Goal: Task Accomplishment & Management: Use online tool/utility

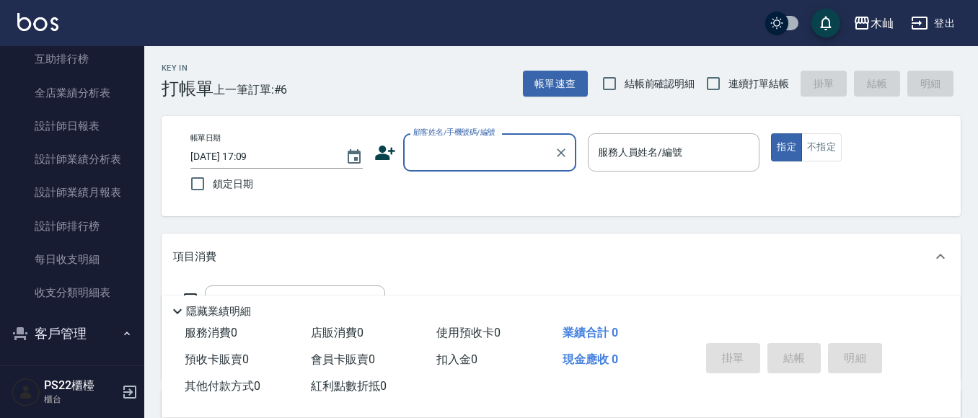
scroll to position [649, 0]
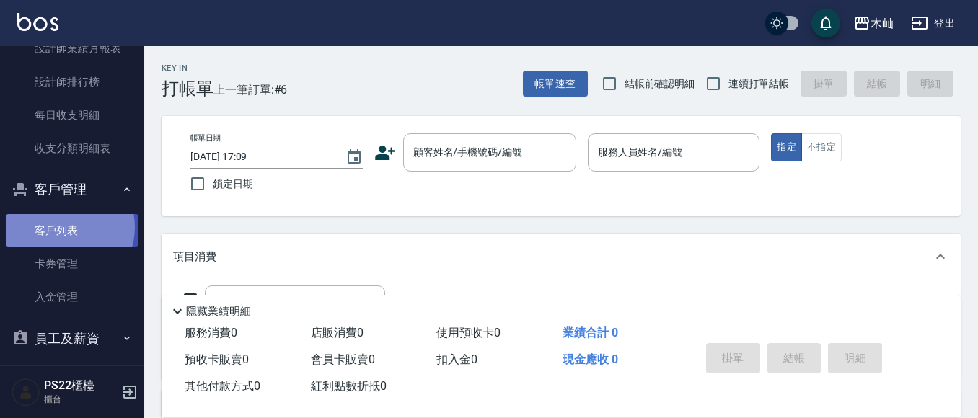
click at [60, 227] on link "客戶列表" at bounding box center [72, 230] width 133 height 33
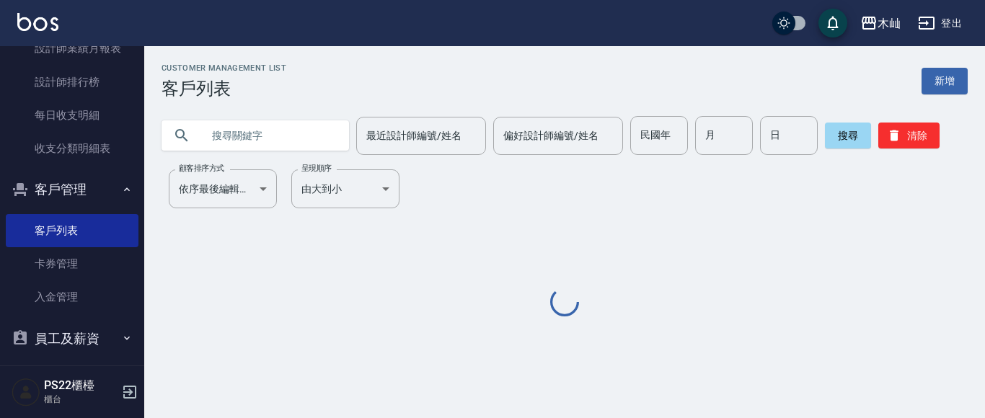
click at [197, 137] on div at bounding box center [256, 135] width 188 height 30
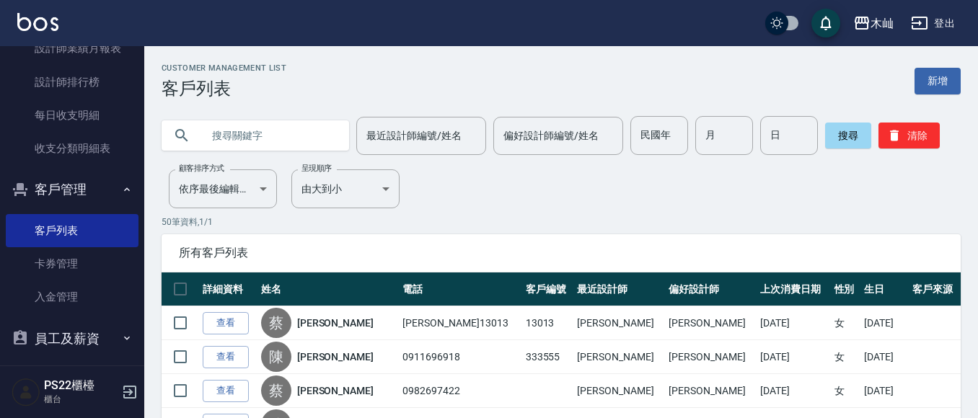
click at [263, 138] on input "text" at bounding box center [270, 135] width 136 height 39
type input "[PERSON_NAME]"
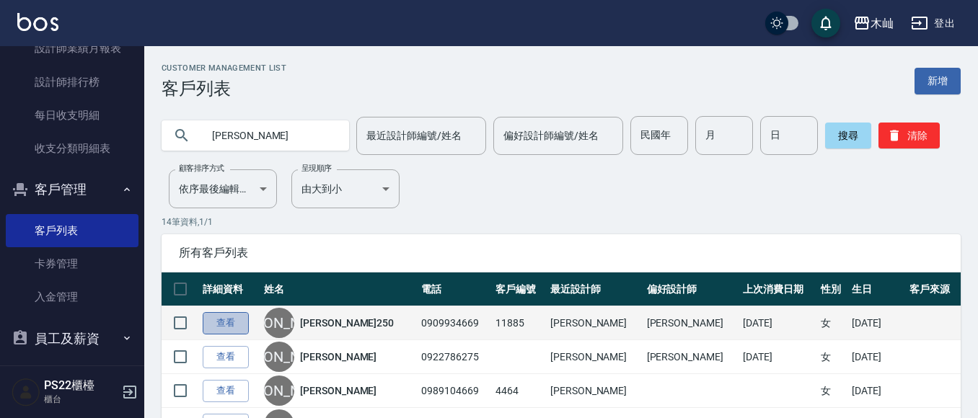
click at [232, 327] on link "查看" at bounding box center [226, 323] width 46 height 22
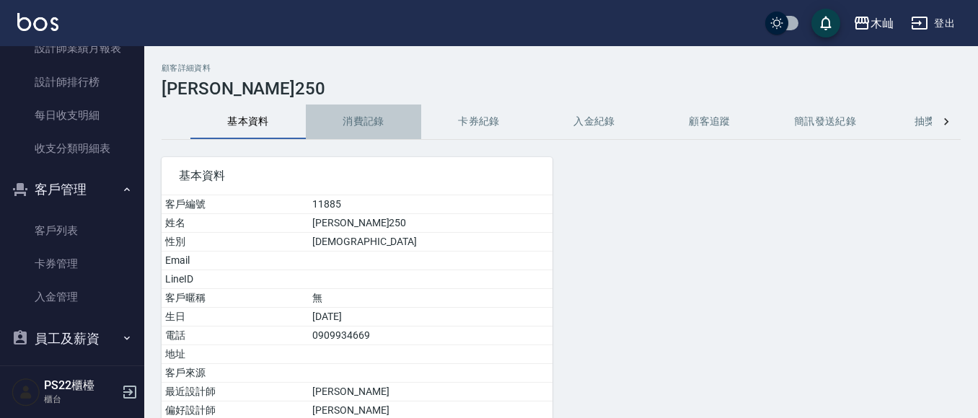
click at [376, 128] on button "消費記錄" at bounding box center [363, 122] width 115 height 35
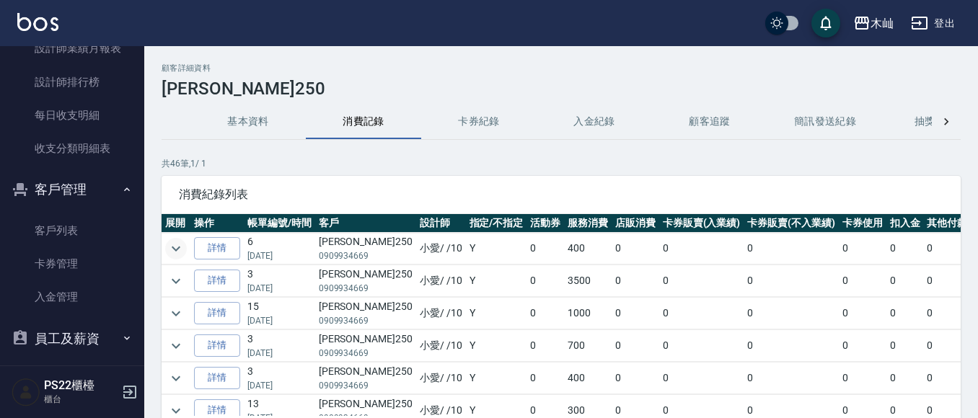
click at [179, 252] on icon "expand row" at bounding box center [175, 248] width 17 height 17
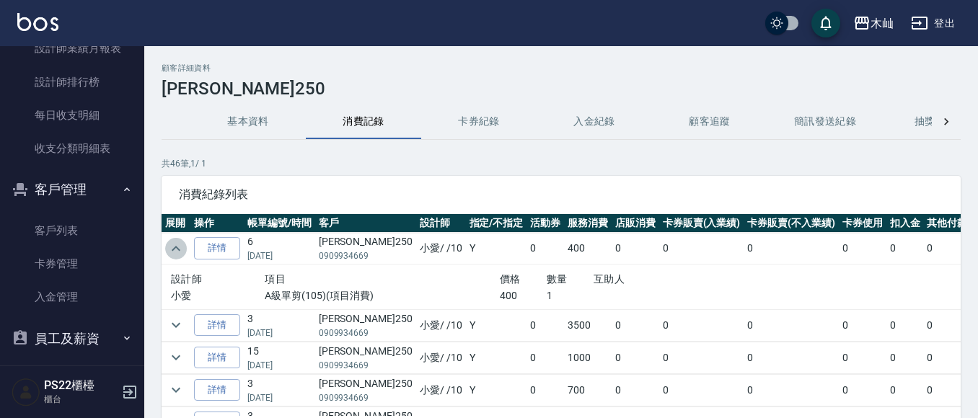
click at [179, 252] on icon "expand row" at bounding box center [175, 248] width 17 height 17
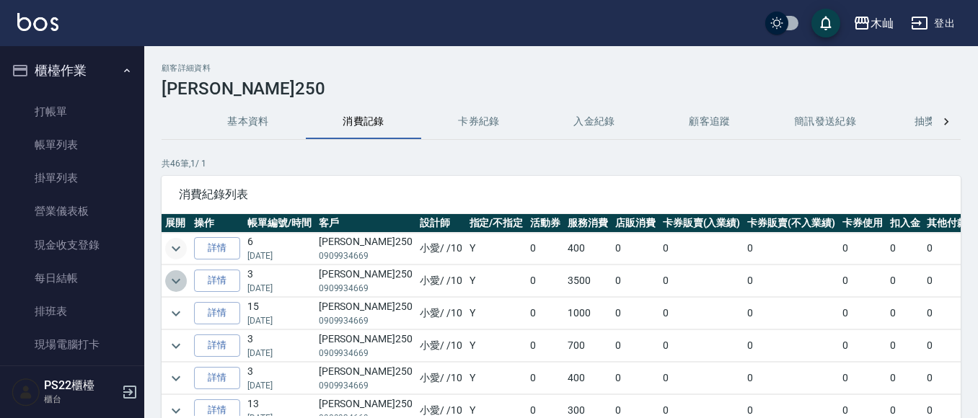
click at [180, 282] on icon "expand row" at bounding box center [175, 281] width 17 height 17
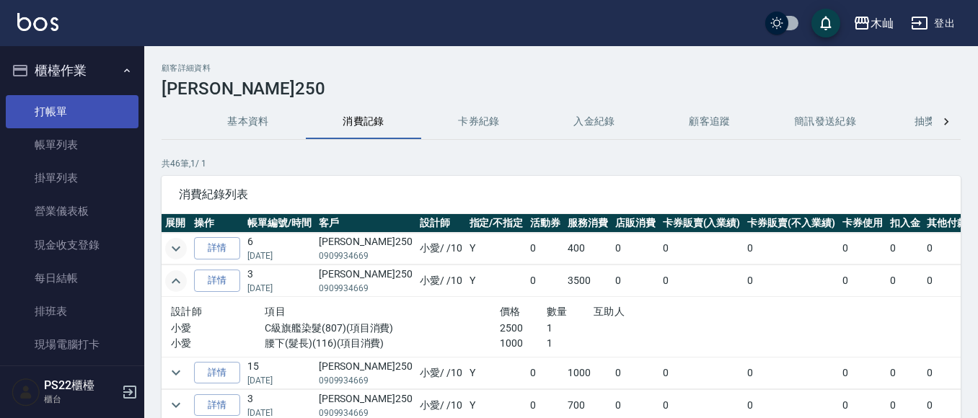
click at [50, 98] on link "打帳單" at bounding box center [72, 111] width 133 height 33
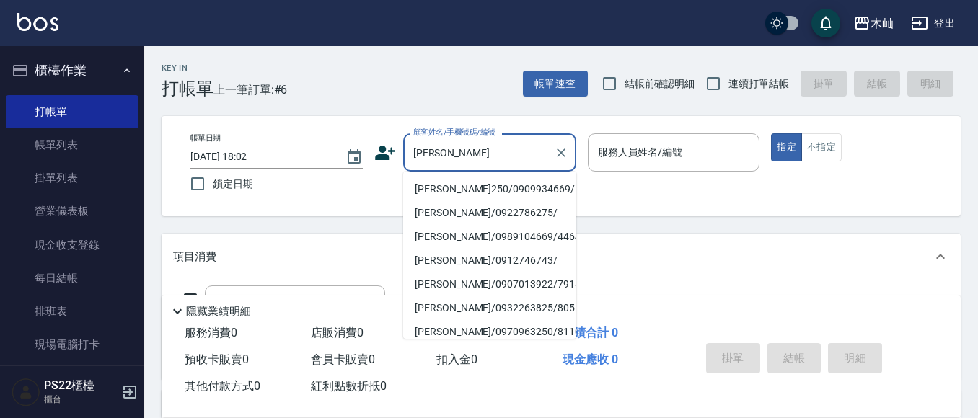
click at [509, 185] on li "[PERSON_NAME]250/0909934669/11885" at bounding box center [489, 189] width 173 height 24
type input "[PERSON_NAME]250/0909934669/11885"
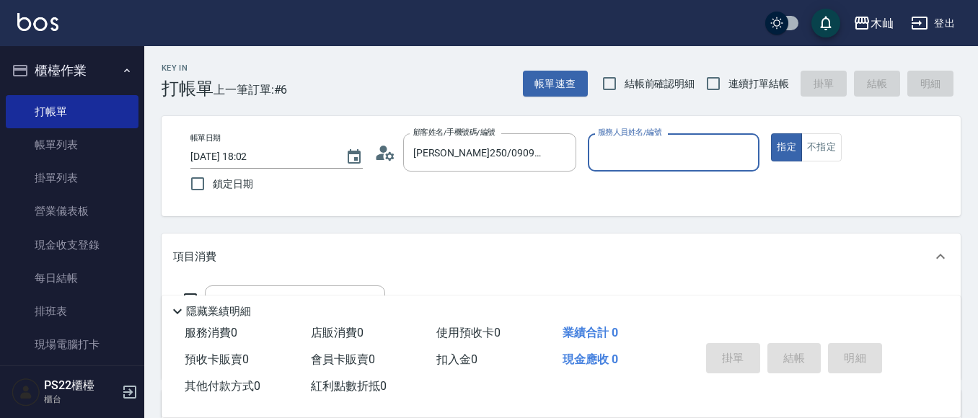
type input "小愛-10"
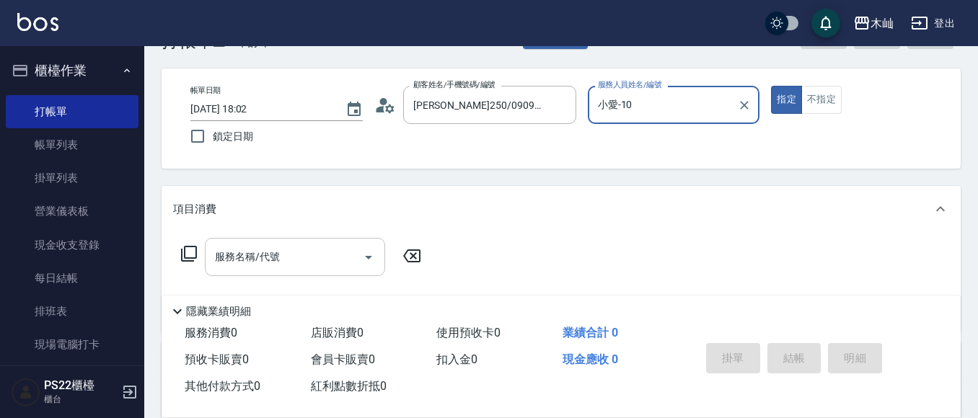
scroll to position [72, 0]
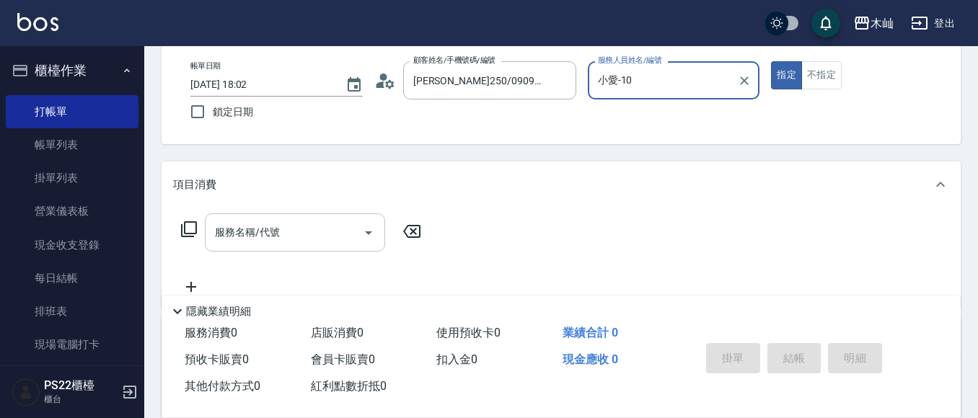
click at [272, 237] on input "服務名稱/代號" at bounding box center [284, 232] width 146 height 25
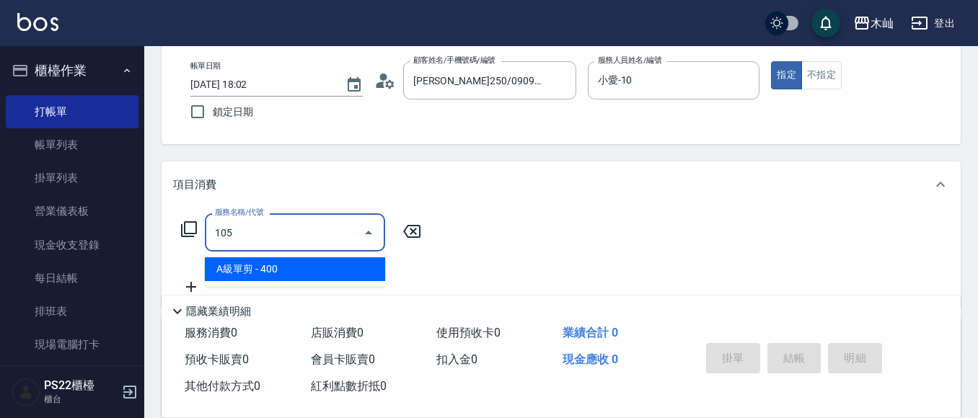
type input "A級單剪(105)"
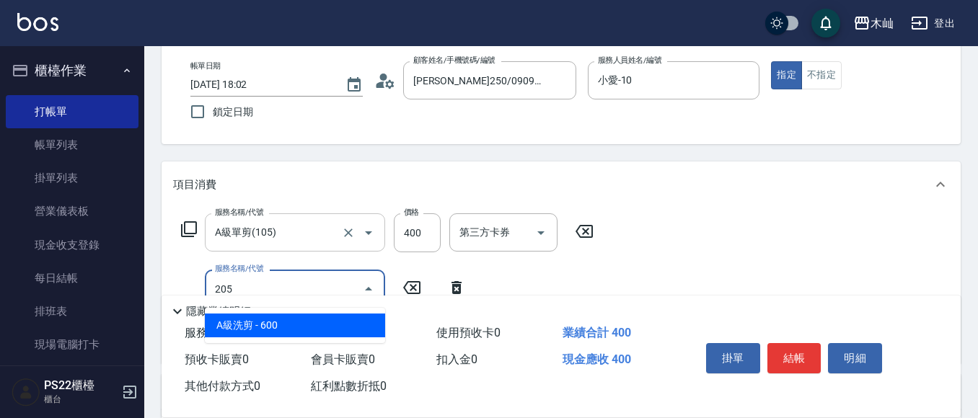
type input "A級洗剪(205)"
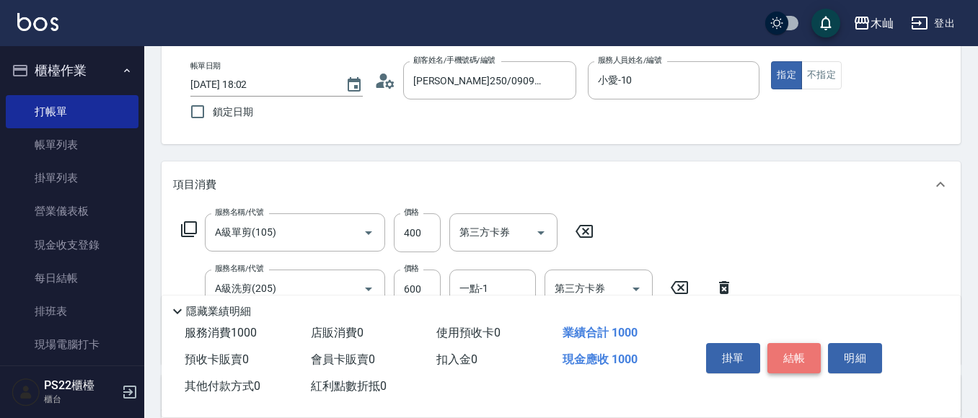
click at [797, 358] on button "結帳" at bounding box center [794, 358] width 54 height 30
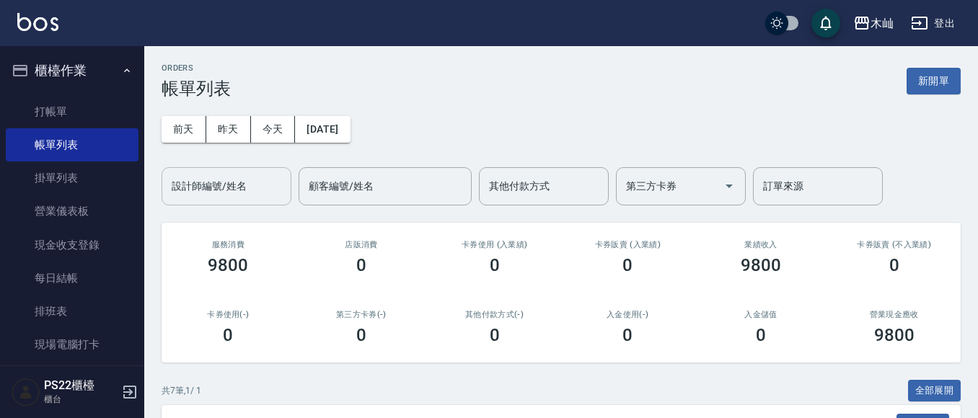
click at [223, 198] on input "設計師編號/姓名" at bounding box center [226, 186] width 117 height 25
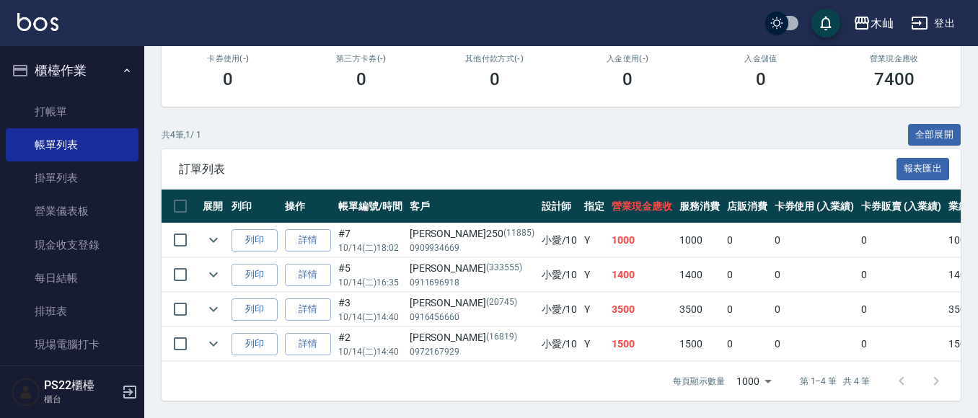
scroll to position [268, 0]
type input "小愛-10"
click at [79, 103] on link "打帳單" at bounding box center [72, 111] width 133 height 33
